Goal: Find specific page/section: Find specific page/section

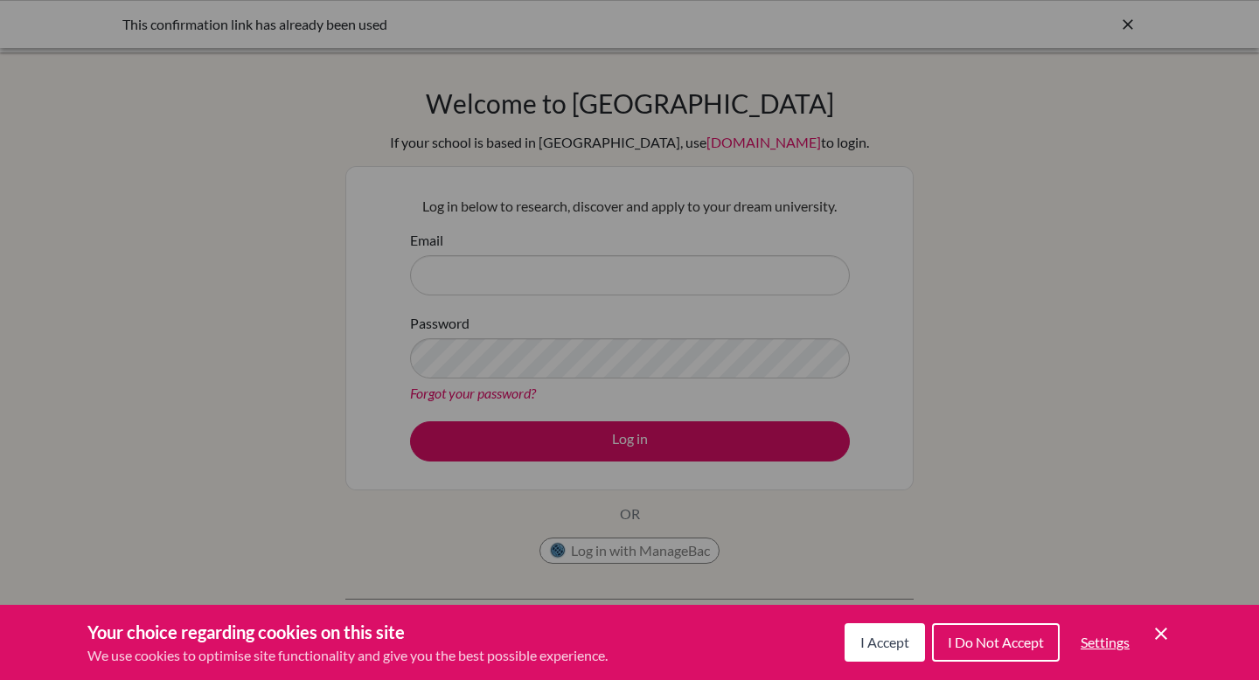
click at [1130, 31] on div "Cookie Preferences" at bounding box center [629, 340] width 1259 height 680
click at [892, 643] on span "I Accept" at bounding box center [884, 642] width 49 height 17
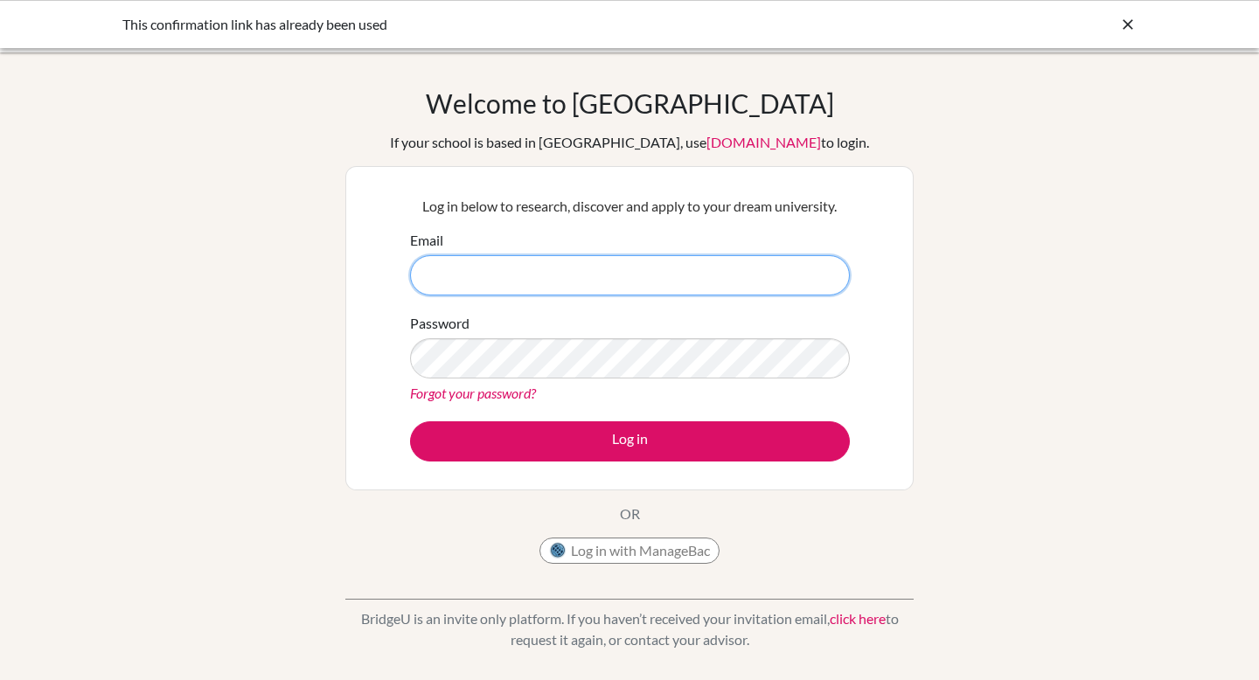
click at [658, 288] on input "Email" at bounding box center [630, 275] width 440 height 40
click at [644, 283] on input "Email" at bounding box center [630, 275] width 440 height 40
type input "[PERSON_NAME][EMAIL_ADDRESS][PERSON_NAME][DOMAIN_NAME]"
click at [410, 421] on button "Log in" at bounding box center [630, 441] width 440 height 40
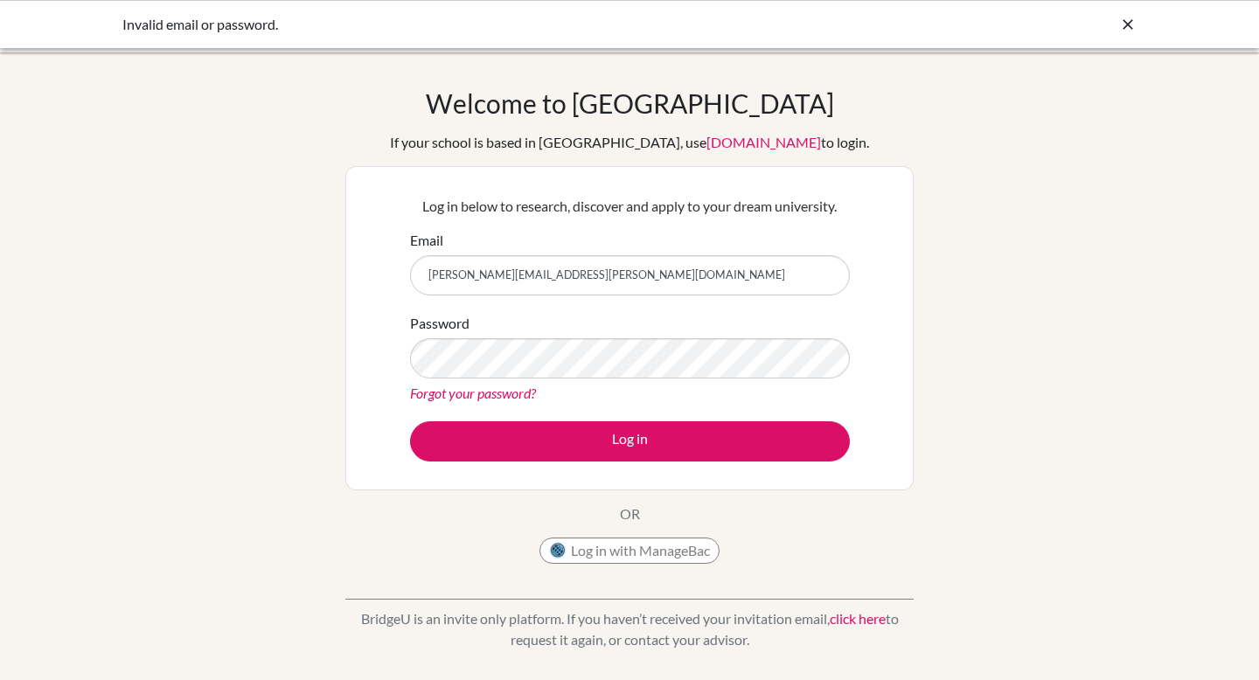
type input "[PERSON_NAME][EMAIL_ADDRESS][PERSON_NAME][DOMAIN_NAME]"
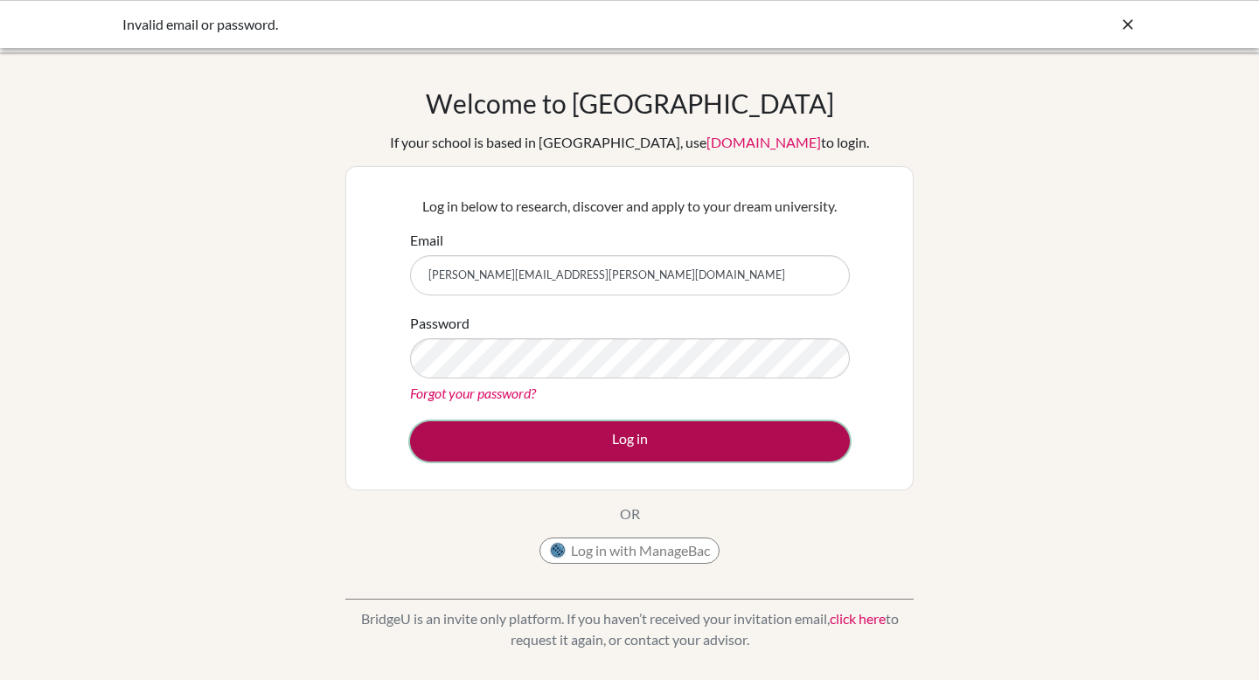
click at [609, 447] on button "Log in" at bounding box center [630, 441] width 440 height 40
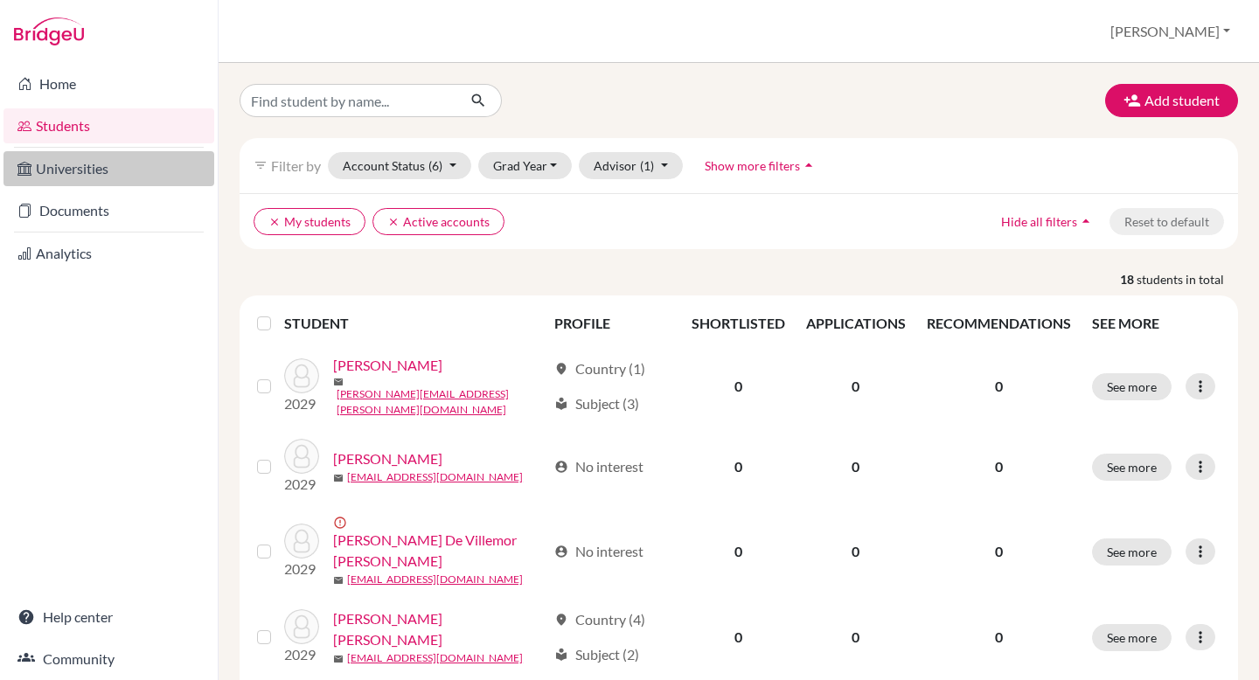
click at [119, 175] on link "Universities" at bounding box center [108, 168] width 211 height 35
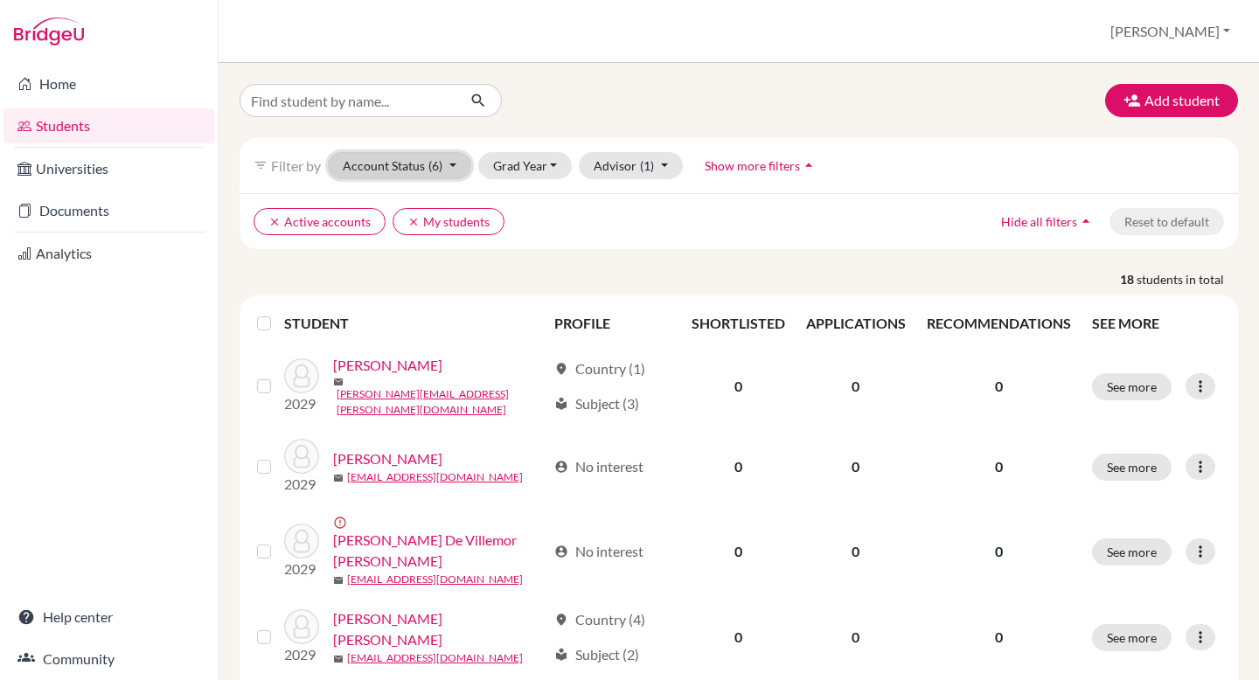
click at [453, 164] on button "Account Status (6)" at bounding box center [399, 165] width 143 height 27
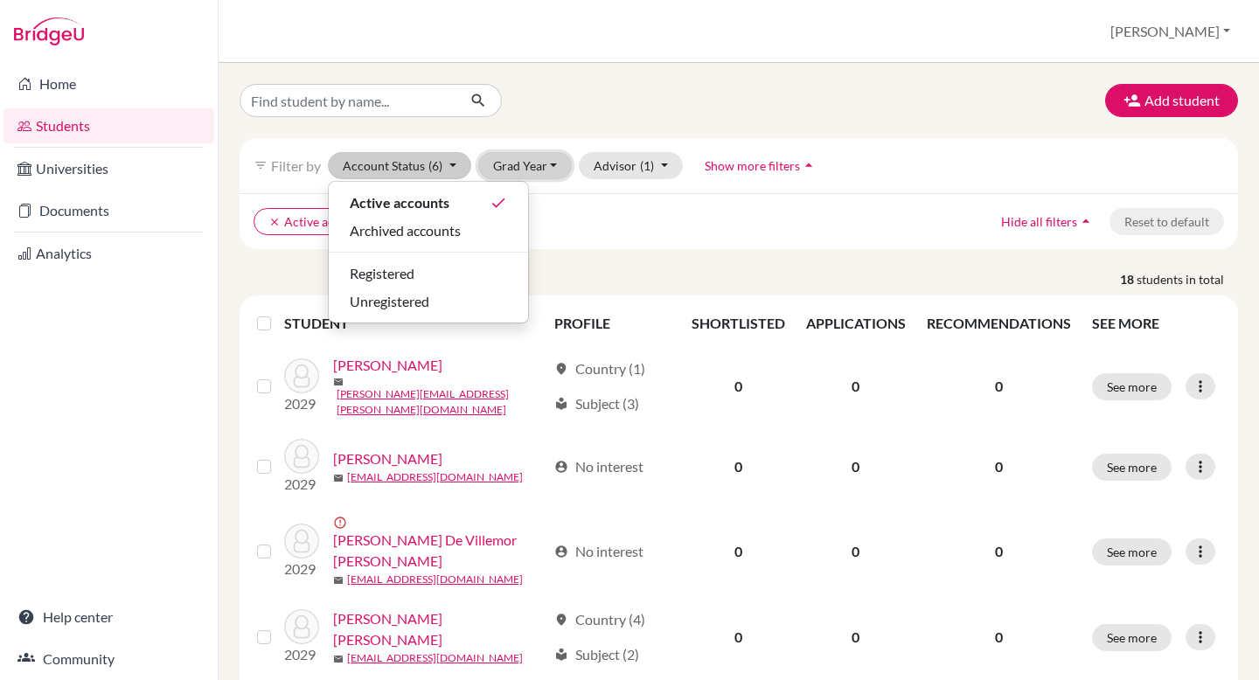
click at [550, 163] on button "Grad Year" at bounding box center [525, 165] width 94 height 27
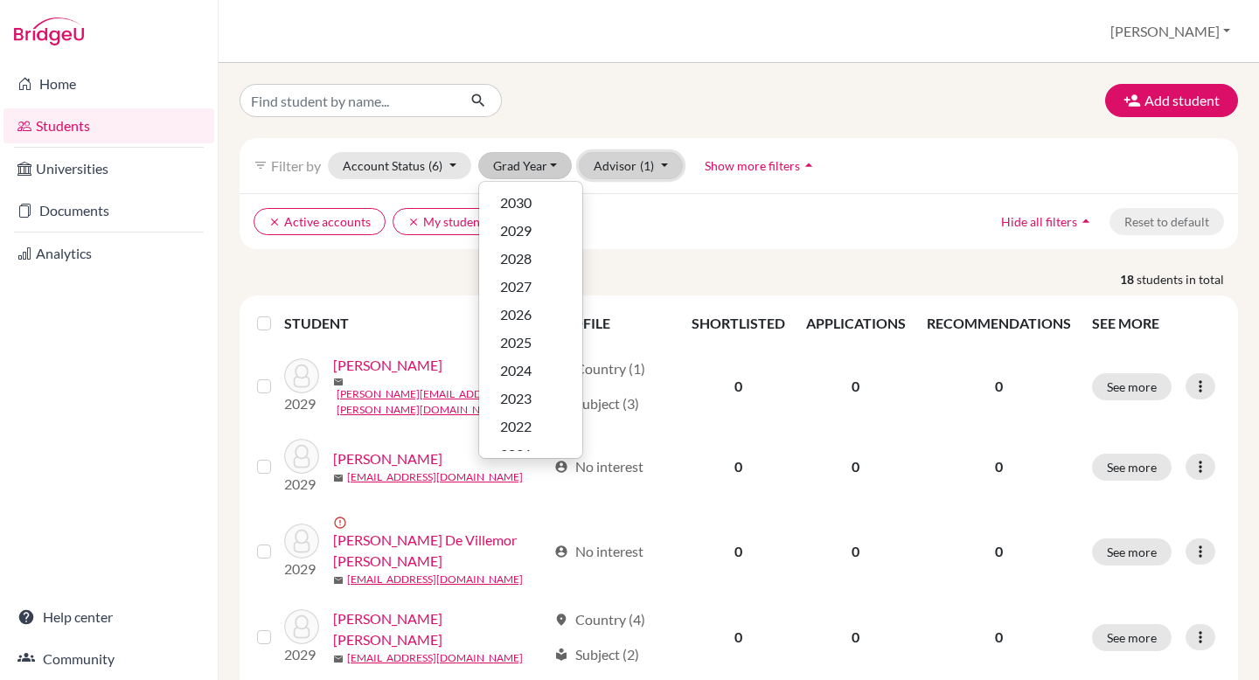
click at [659, 163] on button "Advisor (1)" at bounding box center [631, 165] width 104 height 27
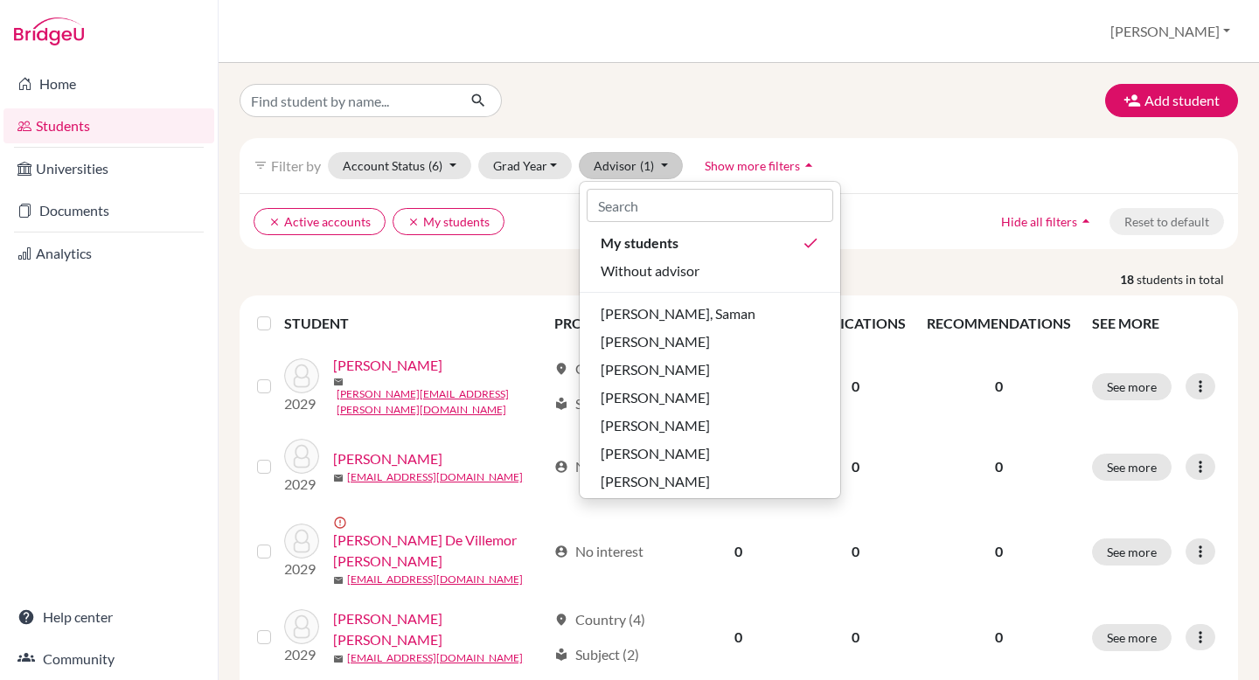
click at [949, 227] on ul "clear Active accounts clear My students" at bounding box center [618, 221] width 728 height 27
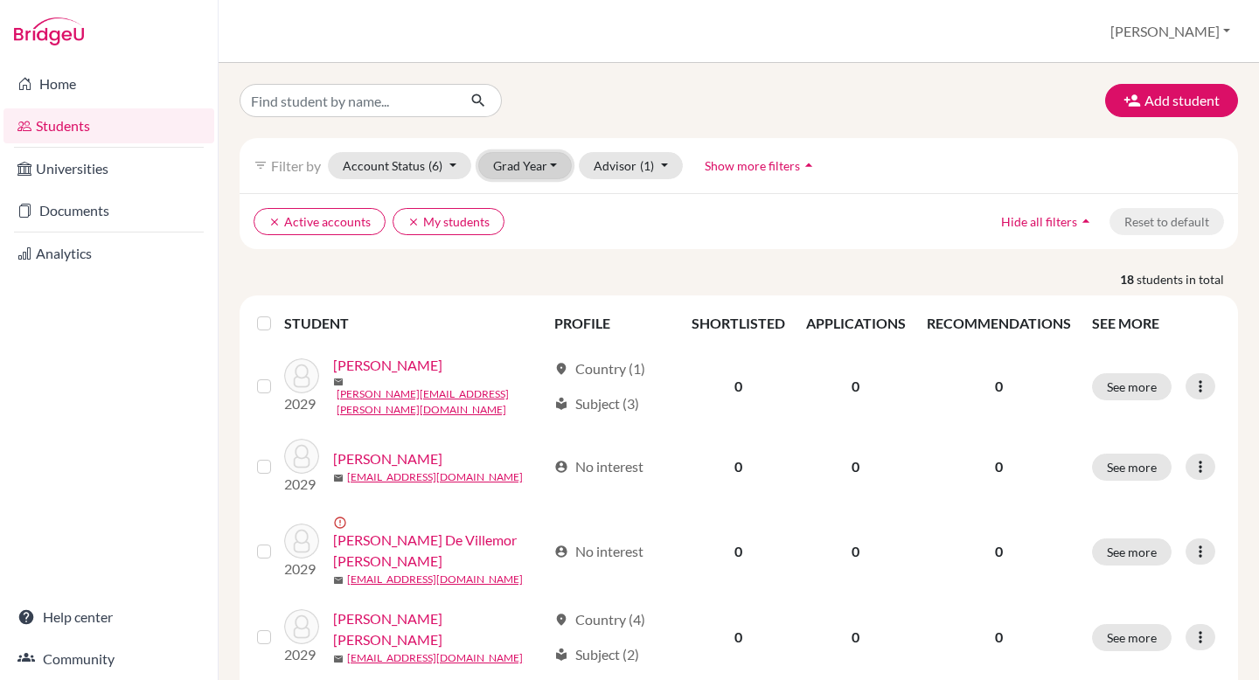
click at [550, 166] on button "Grad Year" at bounding box center [525, 165] width 94 height 27
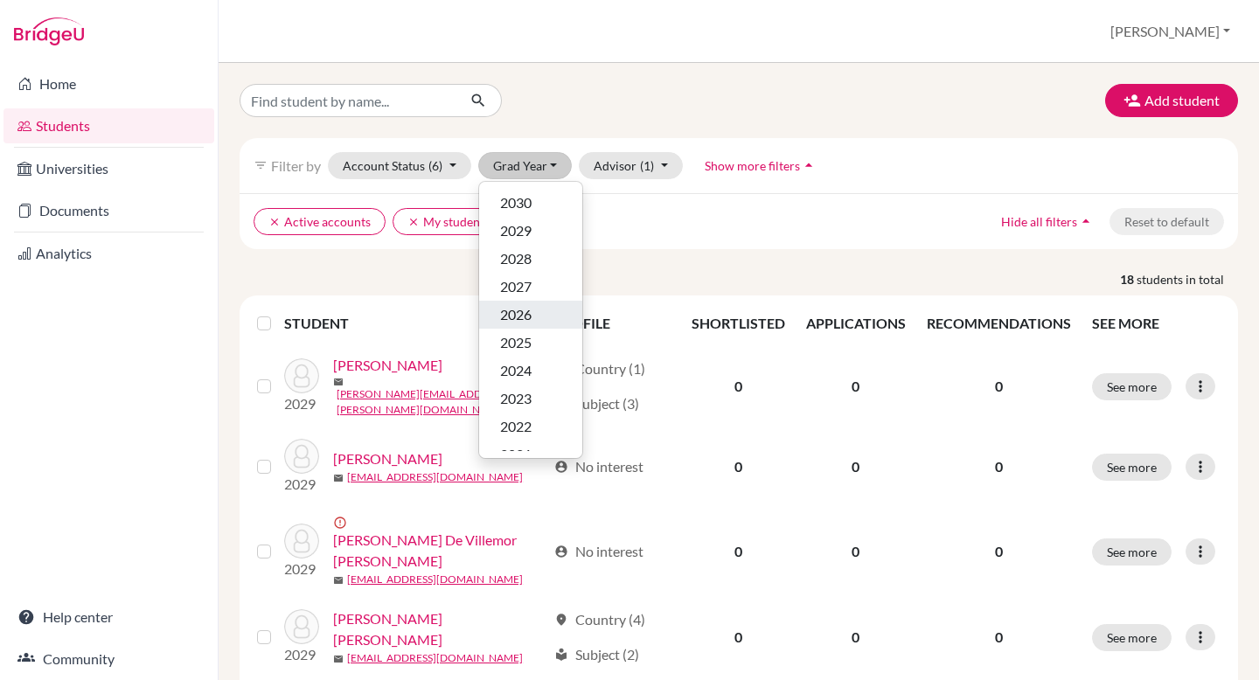
click at [546, 318] on div "2026" at bounding box center [530, 314] width 61 height 21
